Goal: Task Accomplishment & Management: Manage account settings

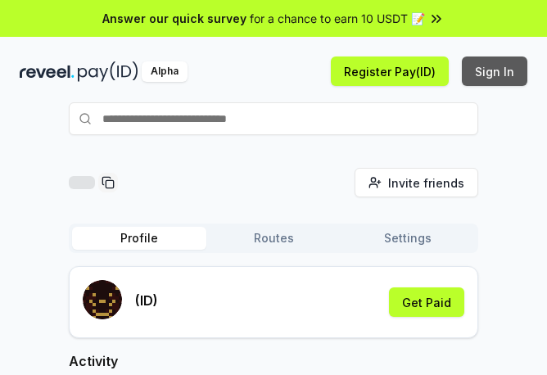
click at [488, 69] on button "Sign In" at bounding box center [495, 72] width 66 height 30
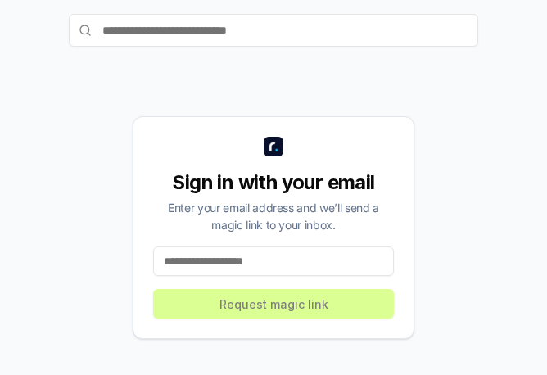
scroll to position [89, 0]
click at [299, 262] on input at bounding box center [273, 262] width 241 height 30
